Goal: Information Seeking & Learning: Check status

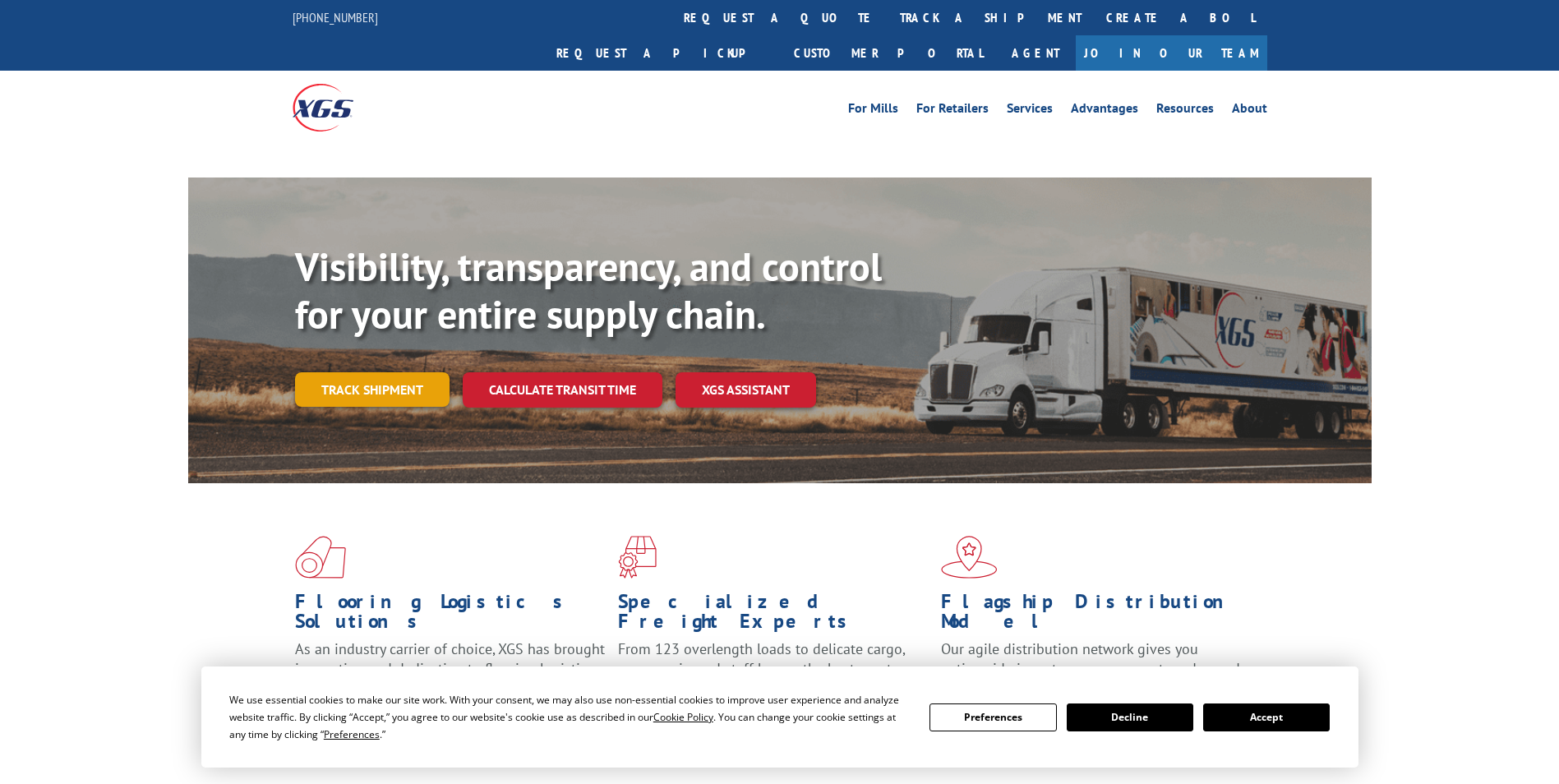
click at [417, 372] on link "Track shipment" at bounding box center [372, 389] width 155 height 35
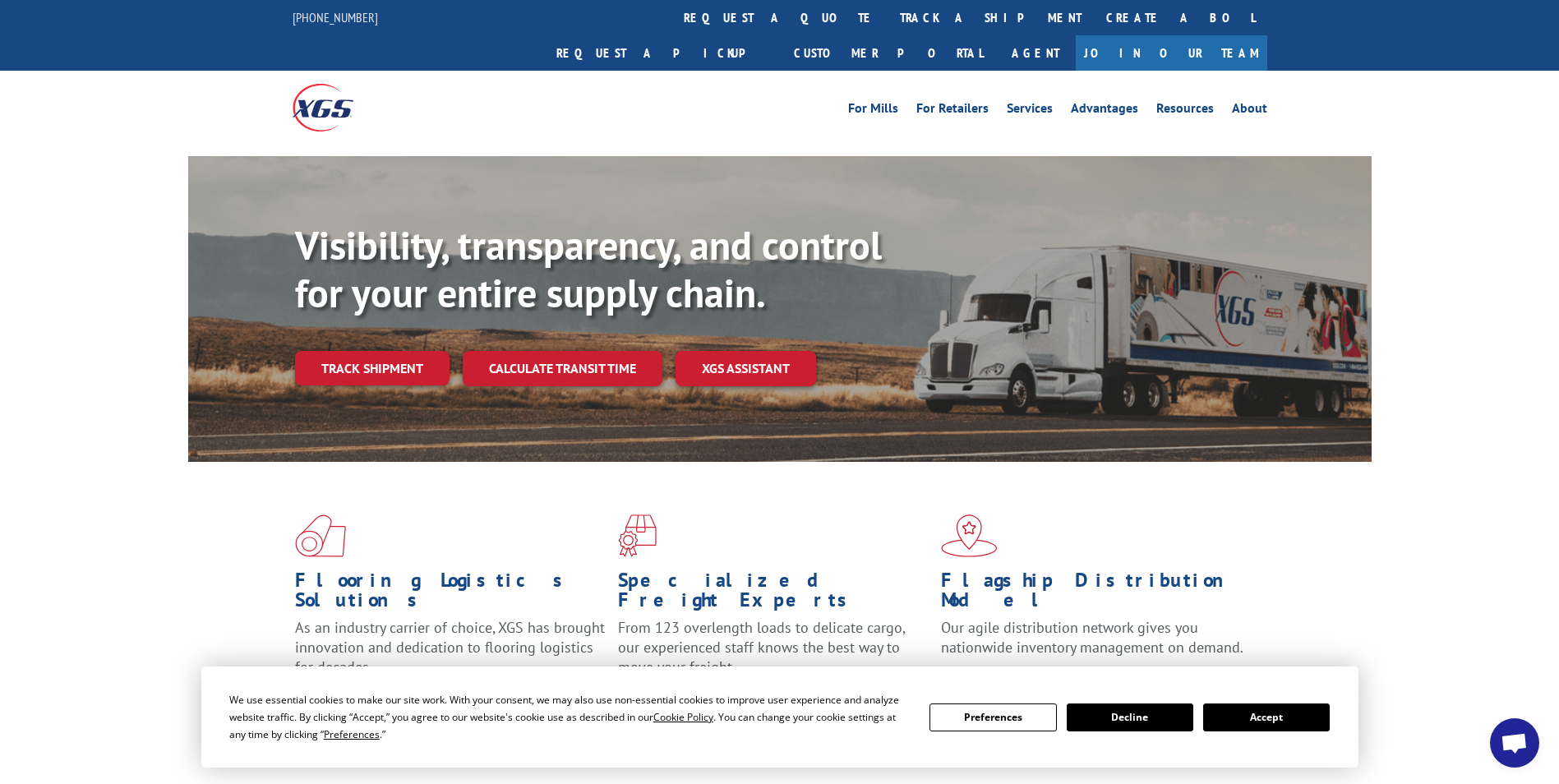
click at [1269, 714] on button "Accept" at bounding box center [1266, 717] width 126 height 28
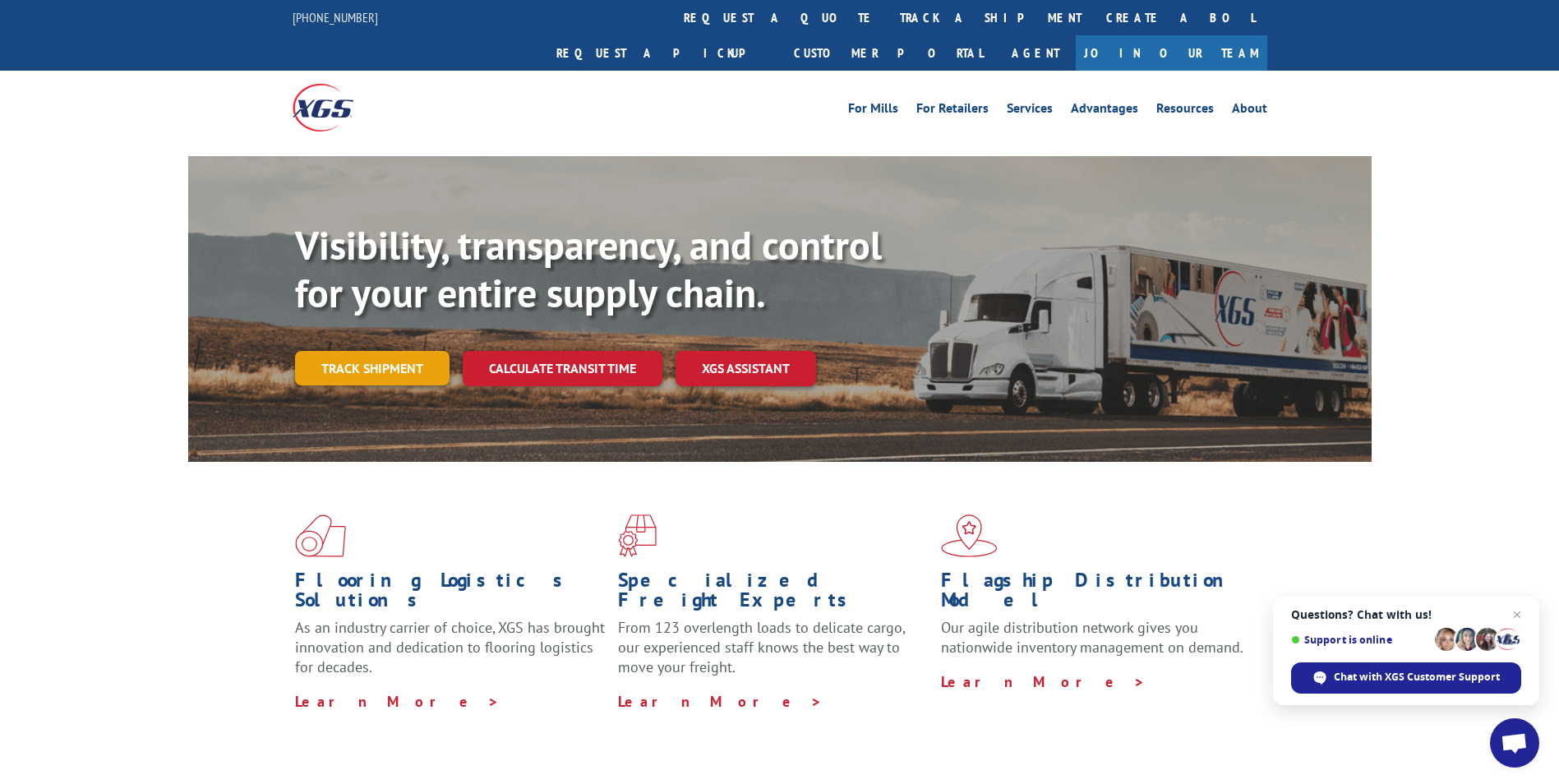
click at [394, 351] on link "Track shipment" at bounding box center [372, 368] width 155 height 35
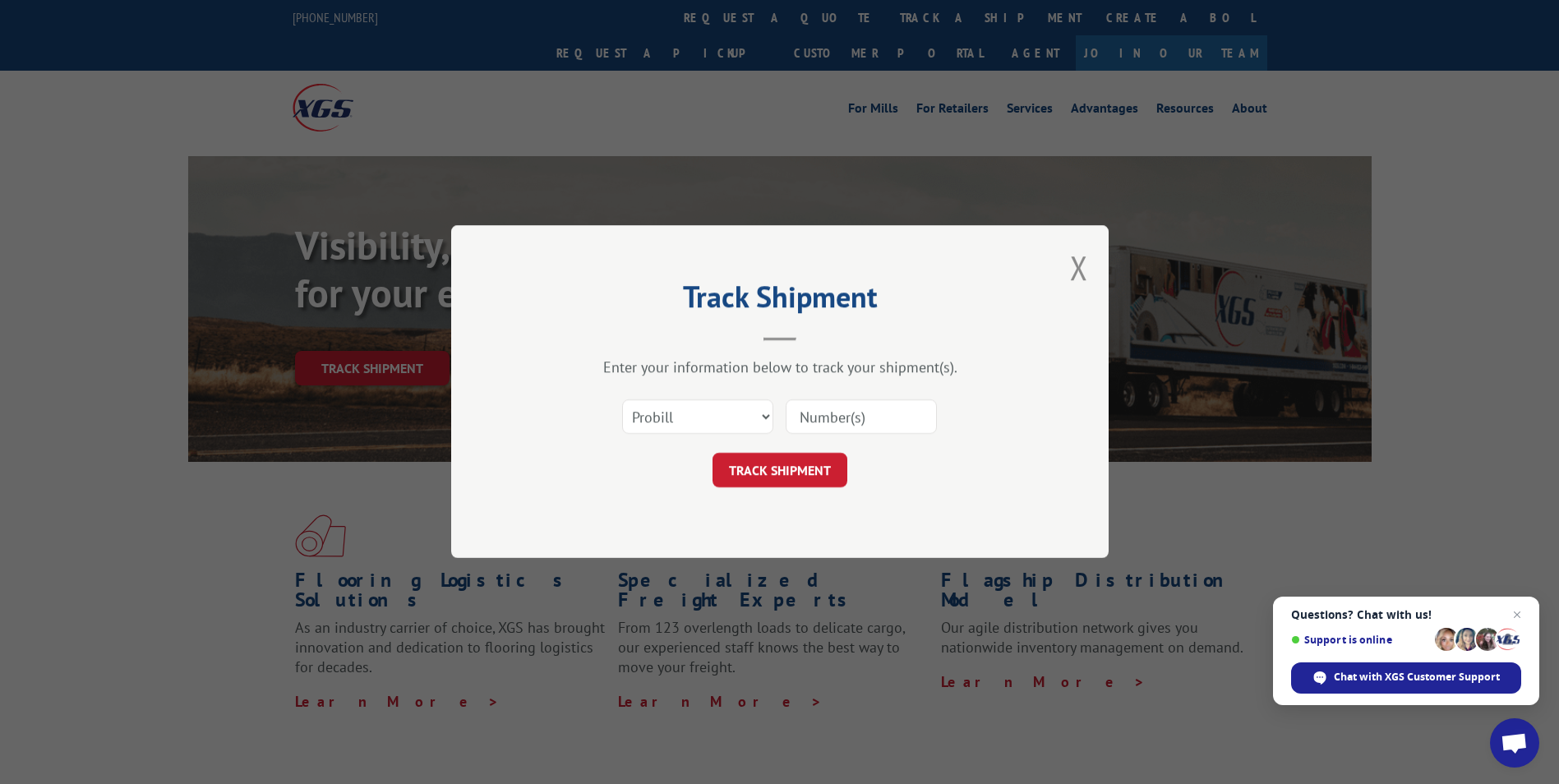
click at [844, 407] on input at bounding box center [861, 417] width 151 height 35
paste input "17468659"
type input "17468659"
click at [812, 464] on button "TRACK SHIPMENT" at bounding box center [780, 470] width 135 height 35
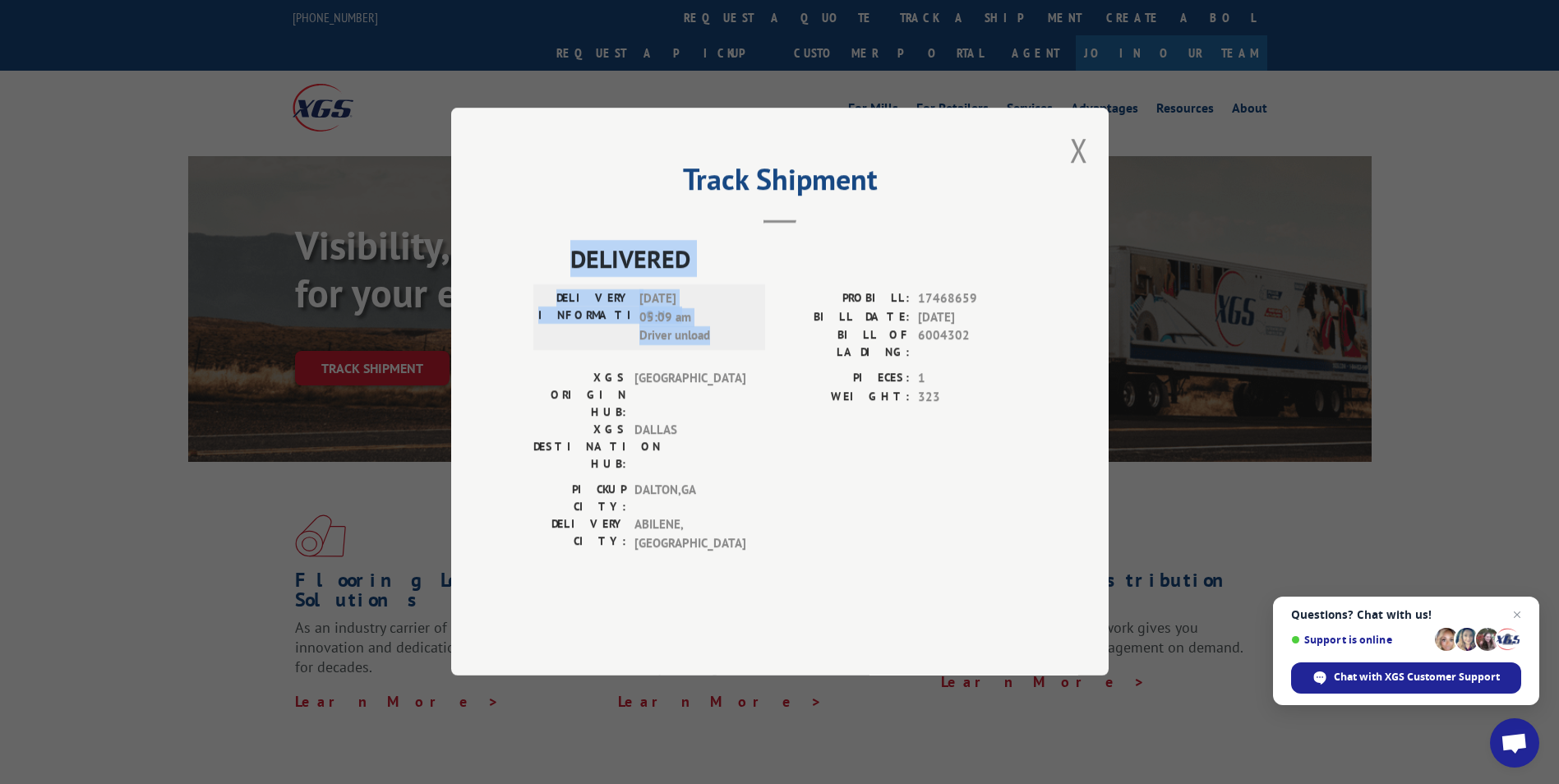
drag, startPoint x: 567, startPoint y: 310, endPoint x: 717, endPoint y: 390, distance: 170.0
click at [717, 390] on div "DELIVERED DELIVERY INFORMATION: [DATE] 05:09 am Driver unload PROBILL: 17468659…" at bounding box center [780, 401] width 493 height 320
copy div "DELIVERED DELIVERY INFORMATION: [DATE] 05:09 am Driver unload"
click at [1077, 171] on button "Close modal" at bounding box center [1078, 150] width 18 height 43
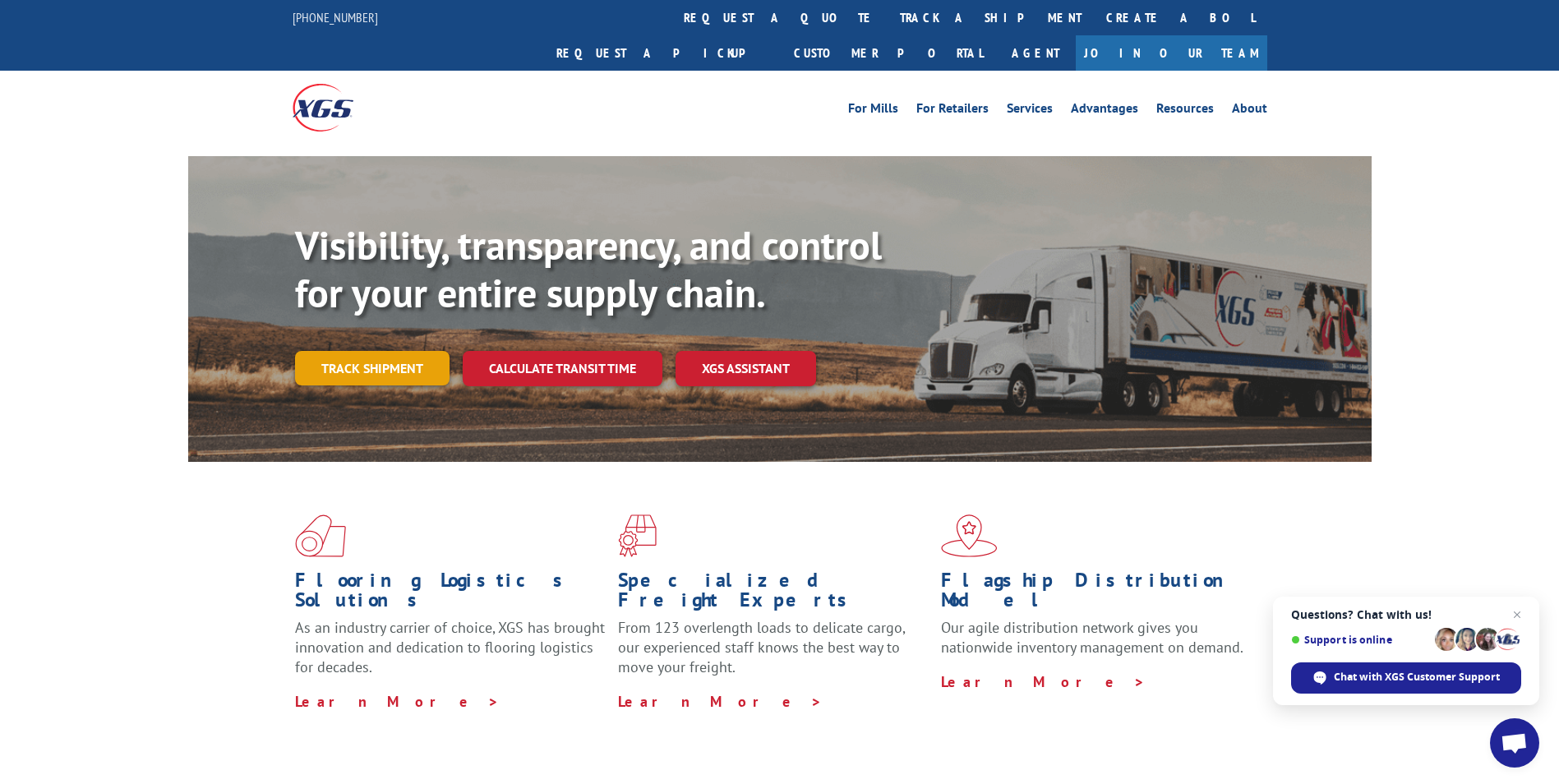
click at [359, 351] on link "Track shipment" at bounding box center [372, 368] width 155 height 35
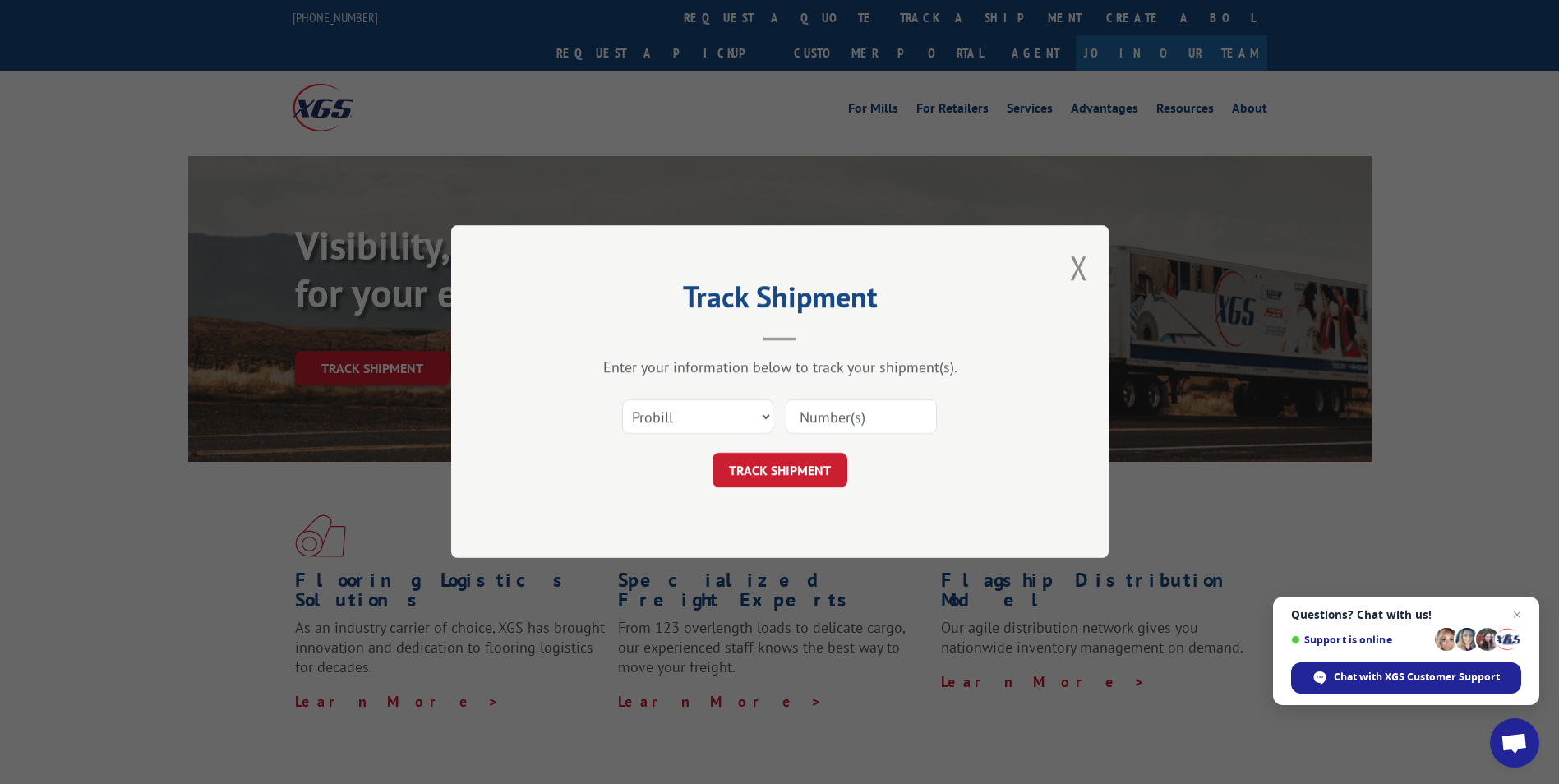
click at [865, 419] on input at bounding box center [861, 417] width 151 height 35
paste input "17229517"
type input "17229517"
click at [826, 458] on button "TRACK SHIPMENT" at bounding box center [780, 470] width 135 height 35
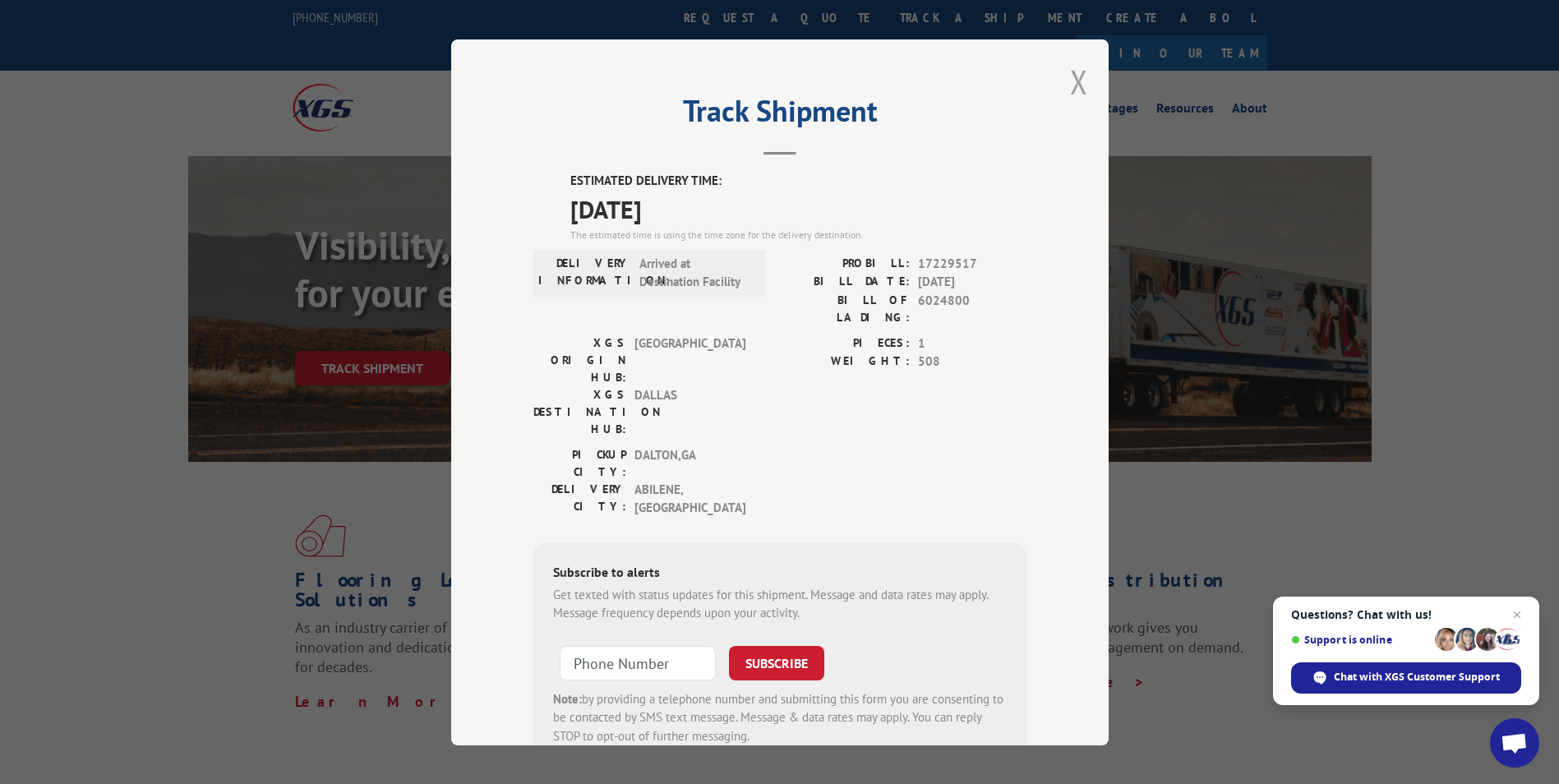
click at [1071, 81] on button "Close modal" at bounding box center [1078, 81] width 18 height 43
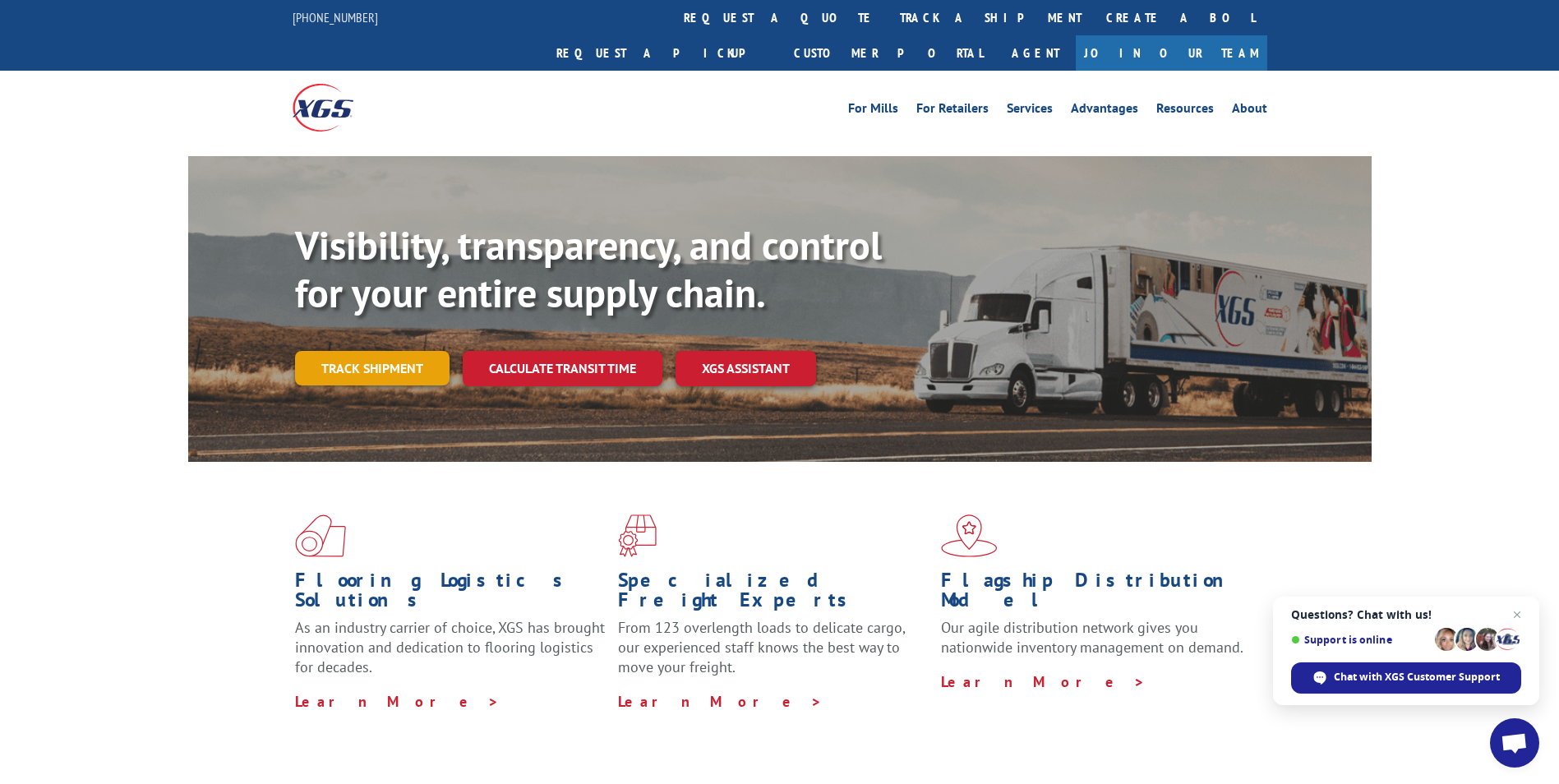
click at [364, 351] on link "Track shipment" at bounding box center [372, 368] width 155 height 35
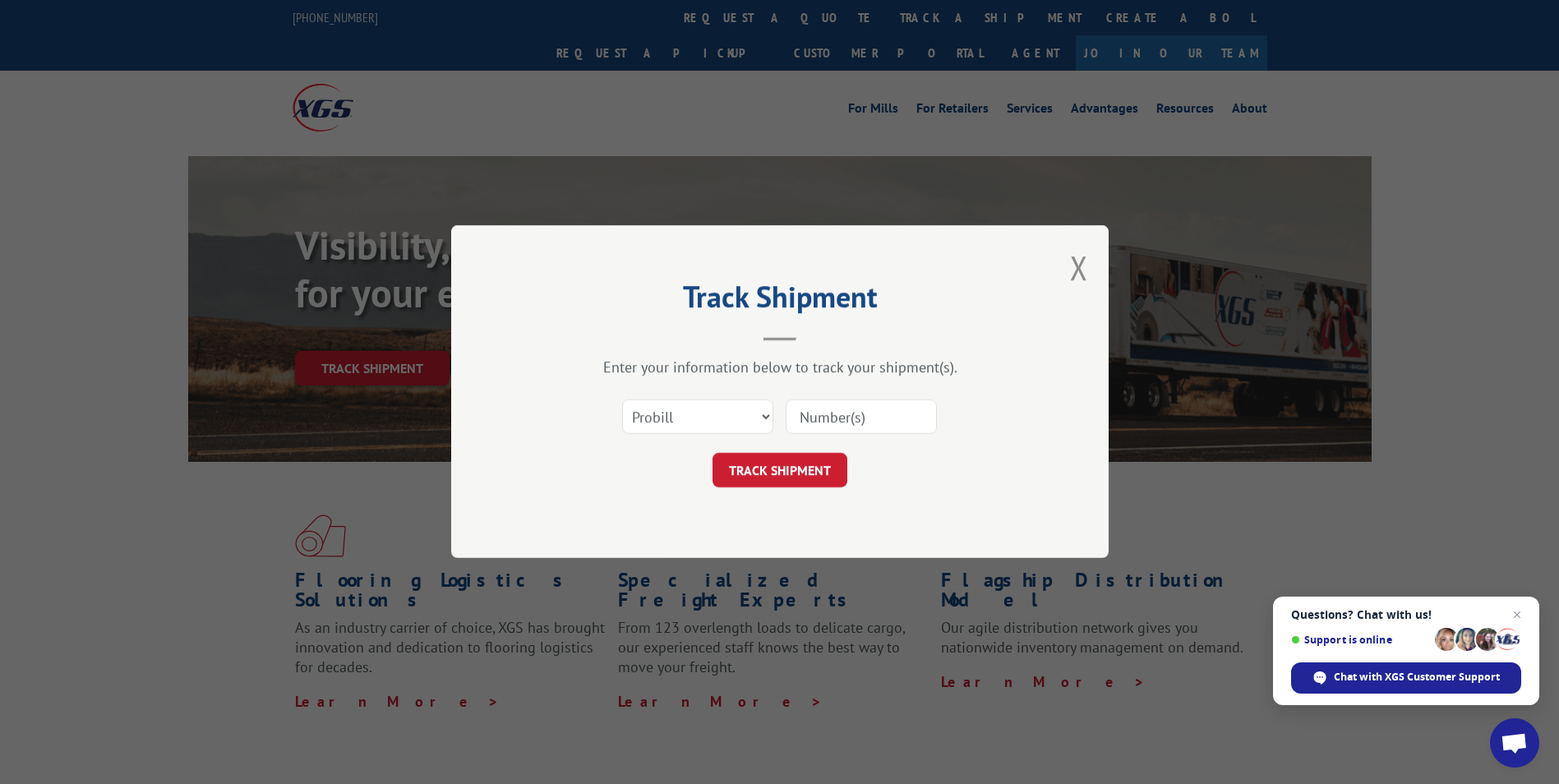
click at [842, 420] on input at bounding box center [861, 417] width 151 height 35
paste input "16331209"
type input "16331209"
click at [799, 479] on button "TRACK SHIPMENT" at bounding box center [780, 470] width 135 height 35
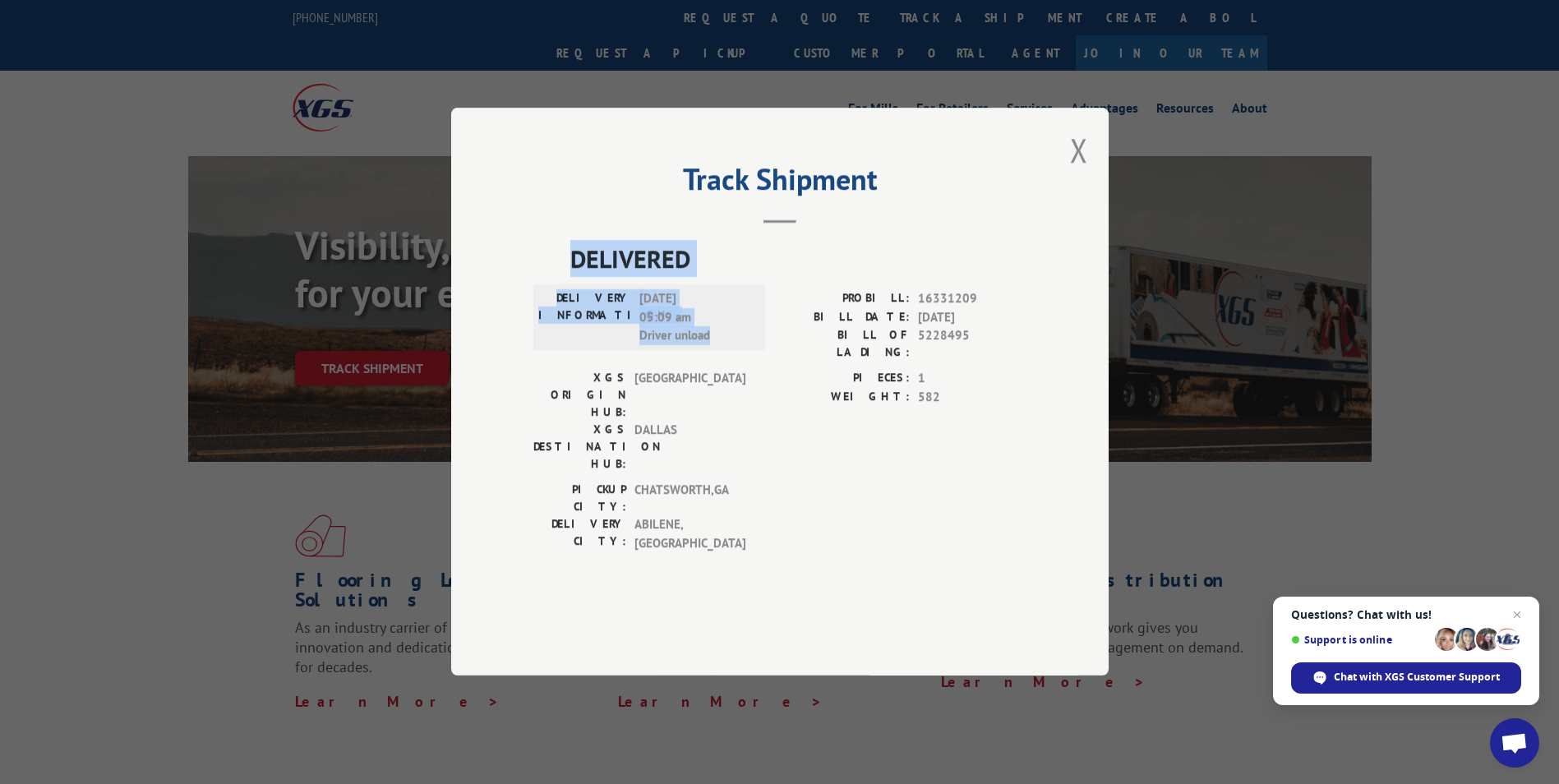
drag, startPoint x: 565, startPoint y: 298, endPoint x: 733, endPoint y: 390, distance: 191.5
click at [733, 390] on div "DELIVERED DELIVERY INFORMATION: [DATE] 05:09 am Driver unload PROBILL: [DRIVERS…" at bounding box center [780, 401] width 493 height 320
copy div "DELIVERED DELIVERY INFORMATION: [DATE] 05:09 am Driver unload"
